Goal: Task Accomplishment & Management: Manage account settings

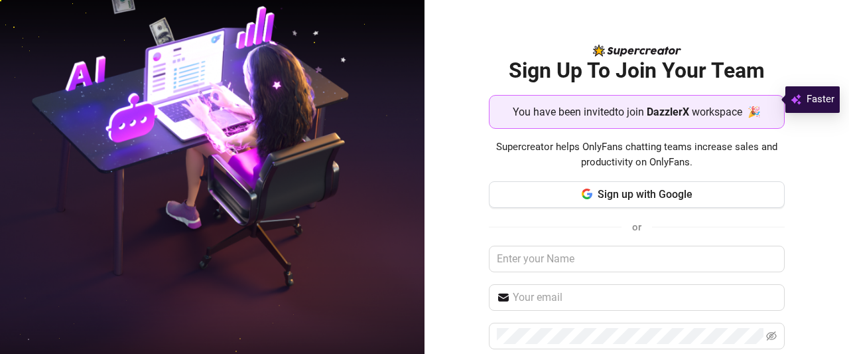
scroll to position [94, 0]
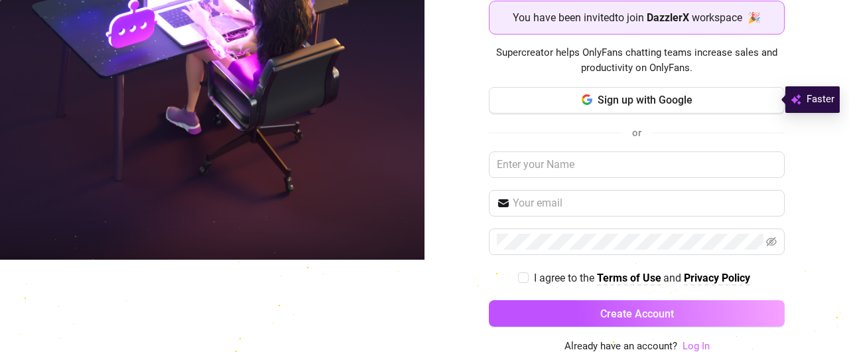
click at [685, 346] on link "Log In" at bounding box center [696, 346] width 27 height 12
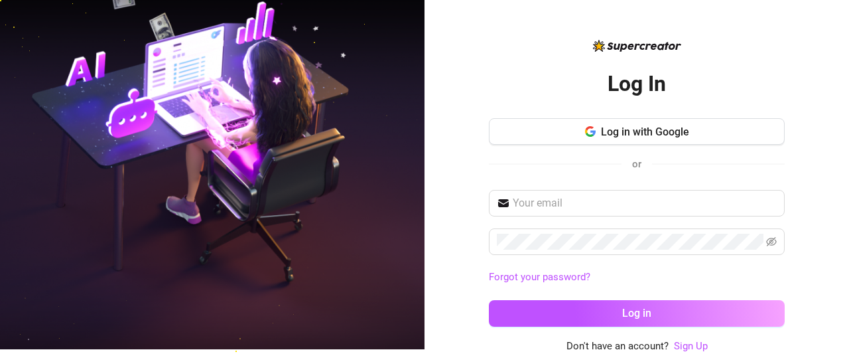
scroll to position [4, 0]
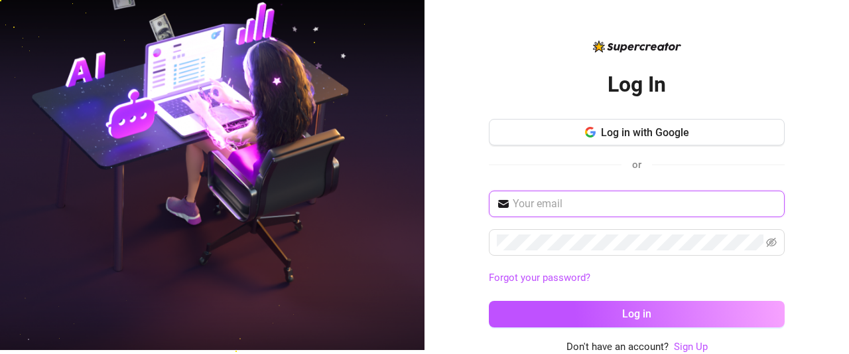
click at [584, 202] on input "text" at bounding box center [645, 204] width 264 height 16
type input "[EMAIL_ADDRESS][DOMAIN_NAME]"
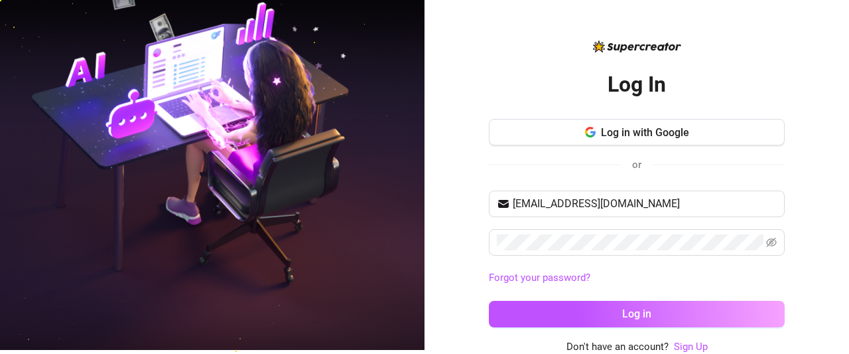
click at [579, 326] on div "[EMAIL_ADDRESS][DOMAIN_NAME] Forgot your password? Log in" at bounding box center [637, 264] width 296 height 149
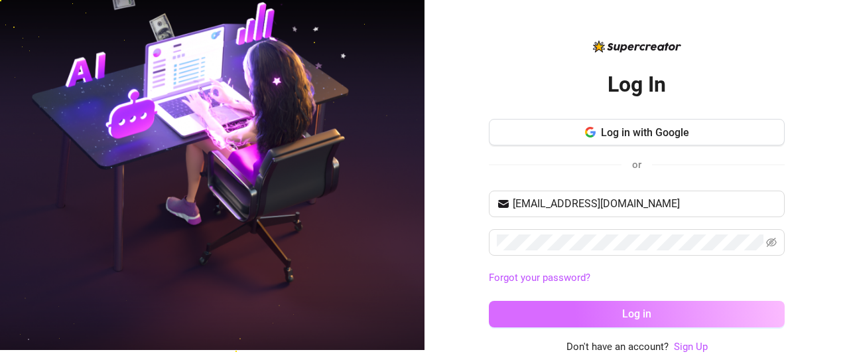
click at [583, 316] on button "Log in" at bounding box center [637, 314] width 296 height 27
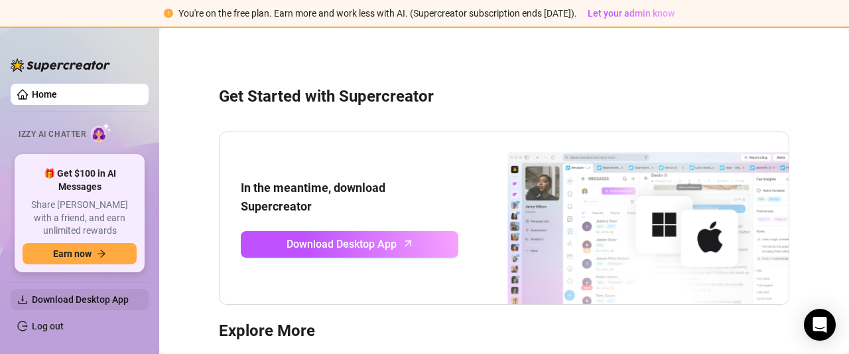
click at [108, 305] on span "Download Desktop App" at bounding box center [85, 299] width 106 height 21
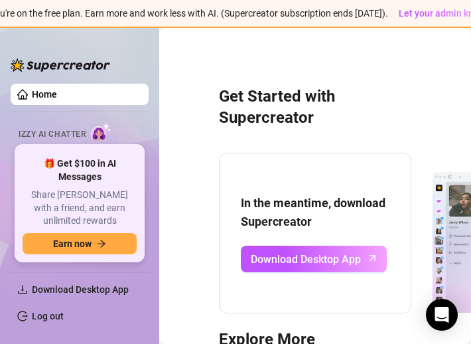
click at [428, 96] on div "Get Started with Supercreator In the meantime, download Supercreator Download D…" at bounding box center [314, 281] width 285 height 488
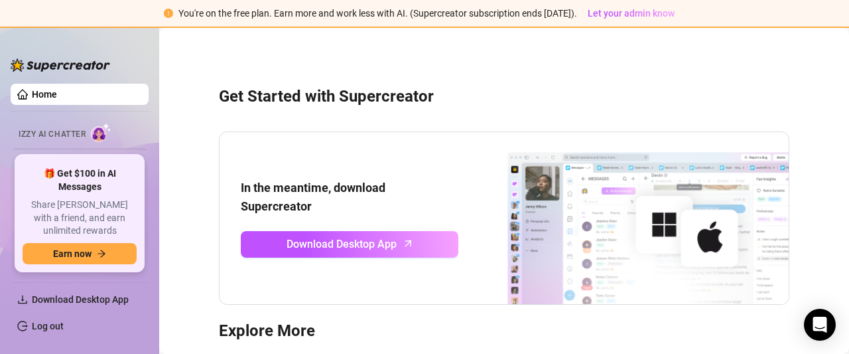
click at [46, 159] on link "Content" at bounding box center [49, 158] width 34 height 11
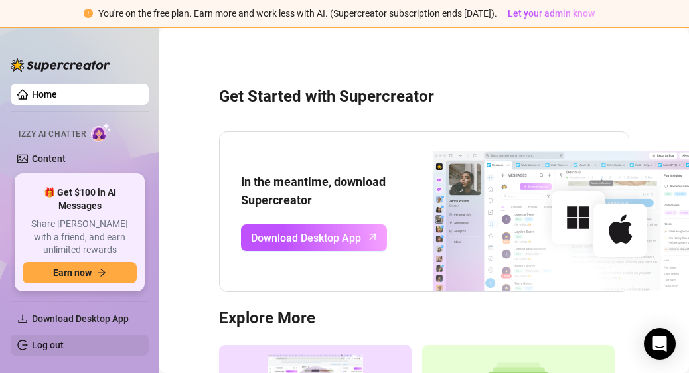
click at [53, 345] on link "Log out" at bounding box center [48, 345] width 32 height 11
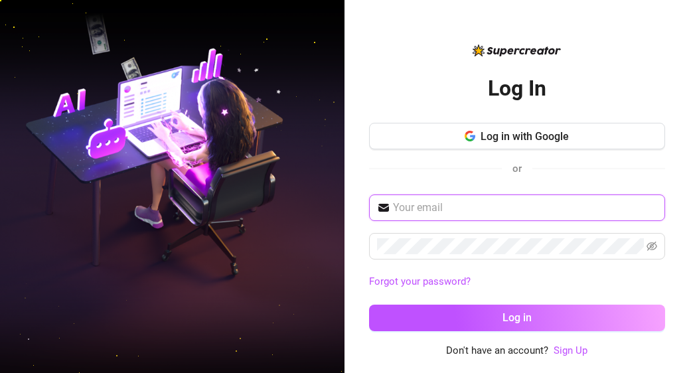
type input "roodyerasmus@gmail.com"
